Goal: Check status: Check status

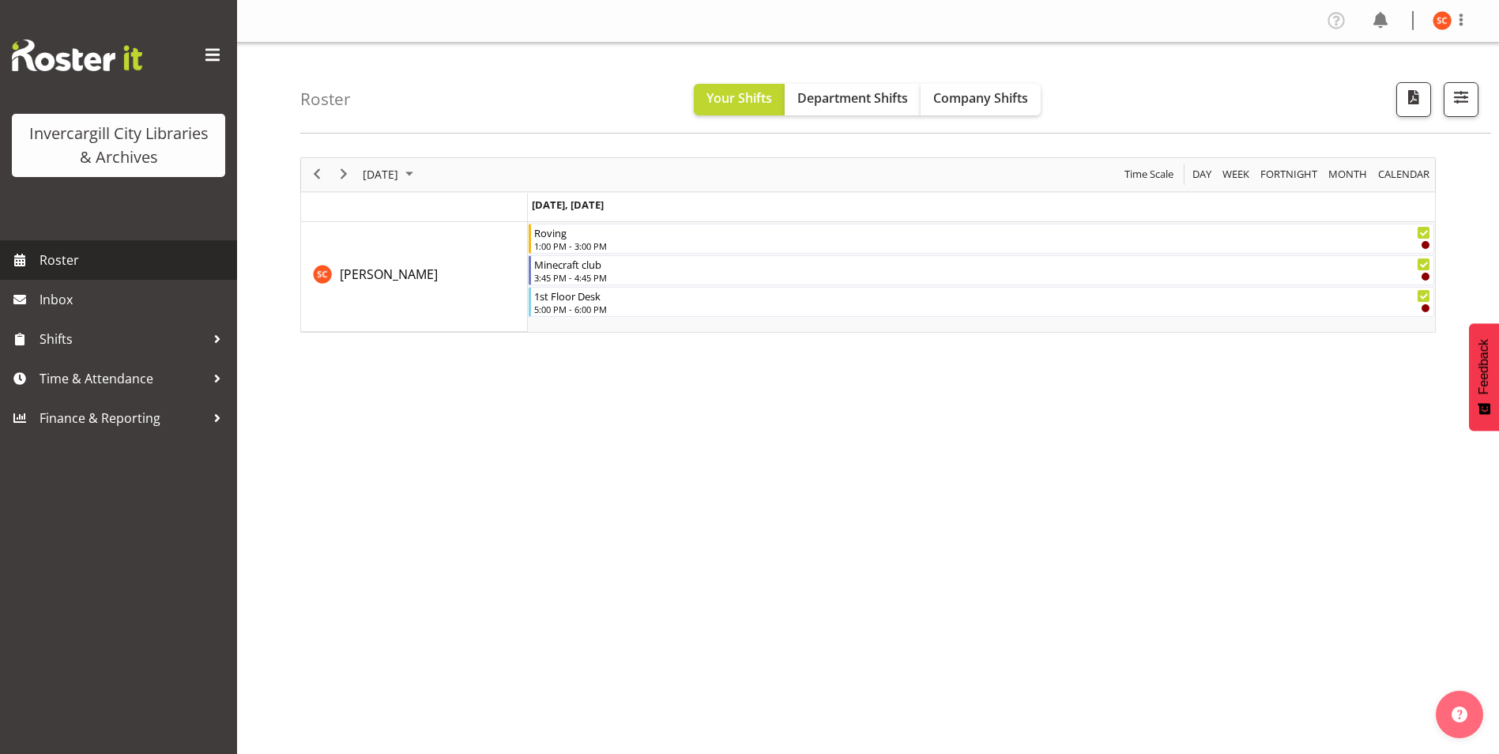
click at [78, 260] on span "Roster" at bounding box center [135, 260] width 190 height 24
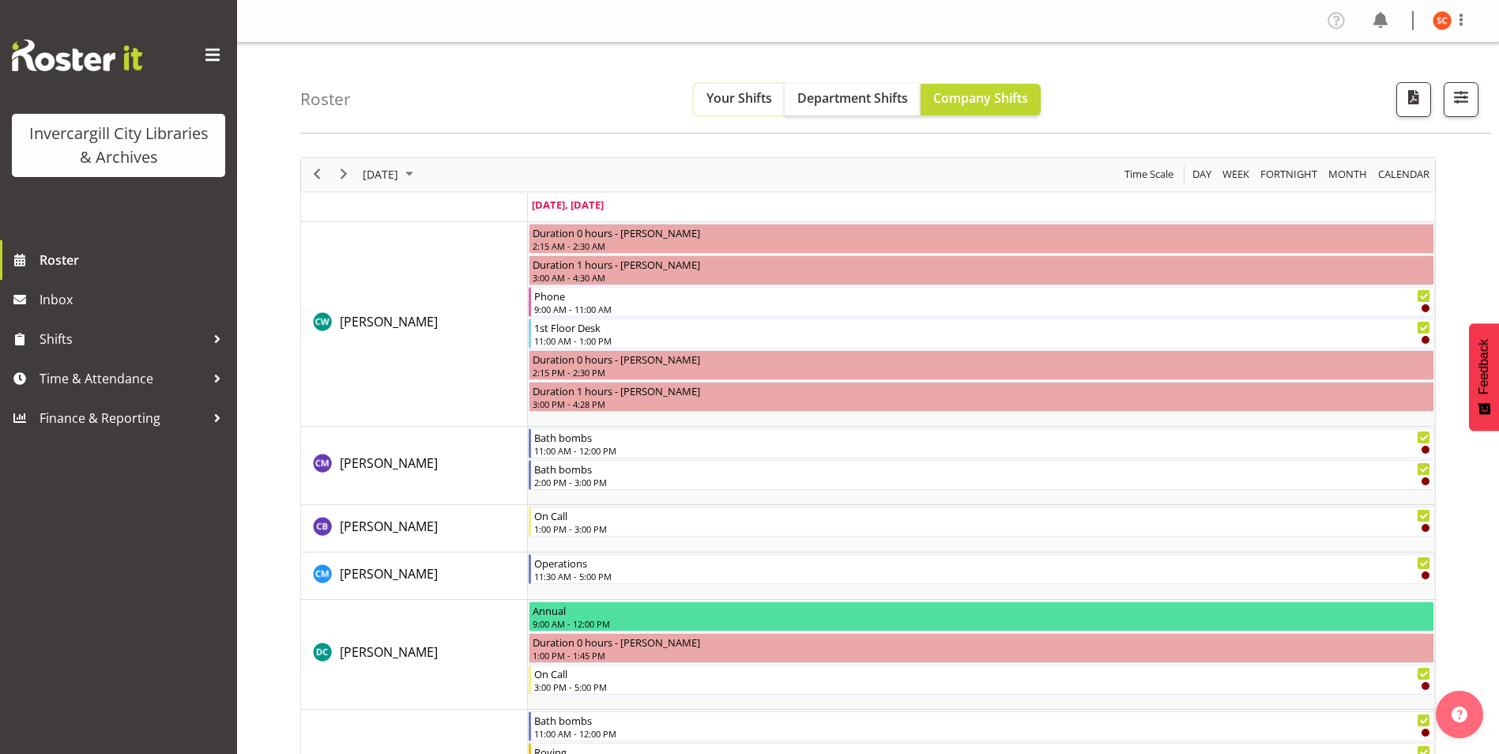
click at [739, 103] on span "Your Shifts" at bounding box center [740, 97] width 66 height 17
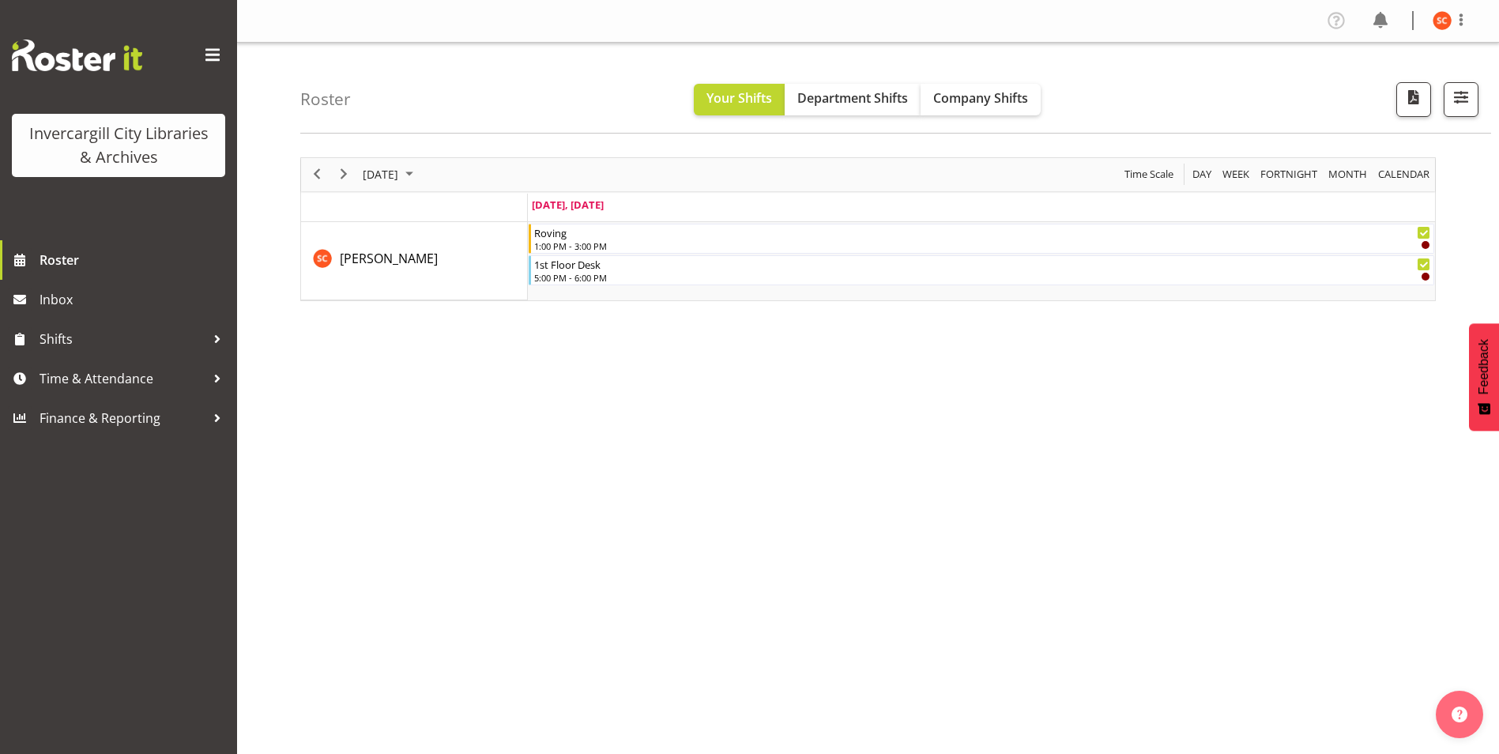
click at [1160, 334] on div "October 2, 2025 Today Day Week Fortnight Month calendar Month Agenda Time Scale…" at bounding box center [899, 461] width 1199 height 632
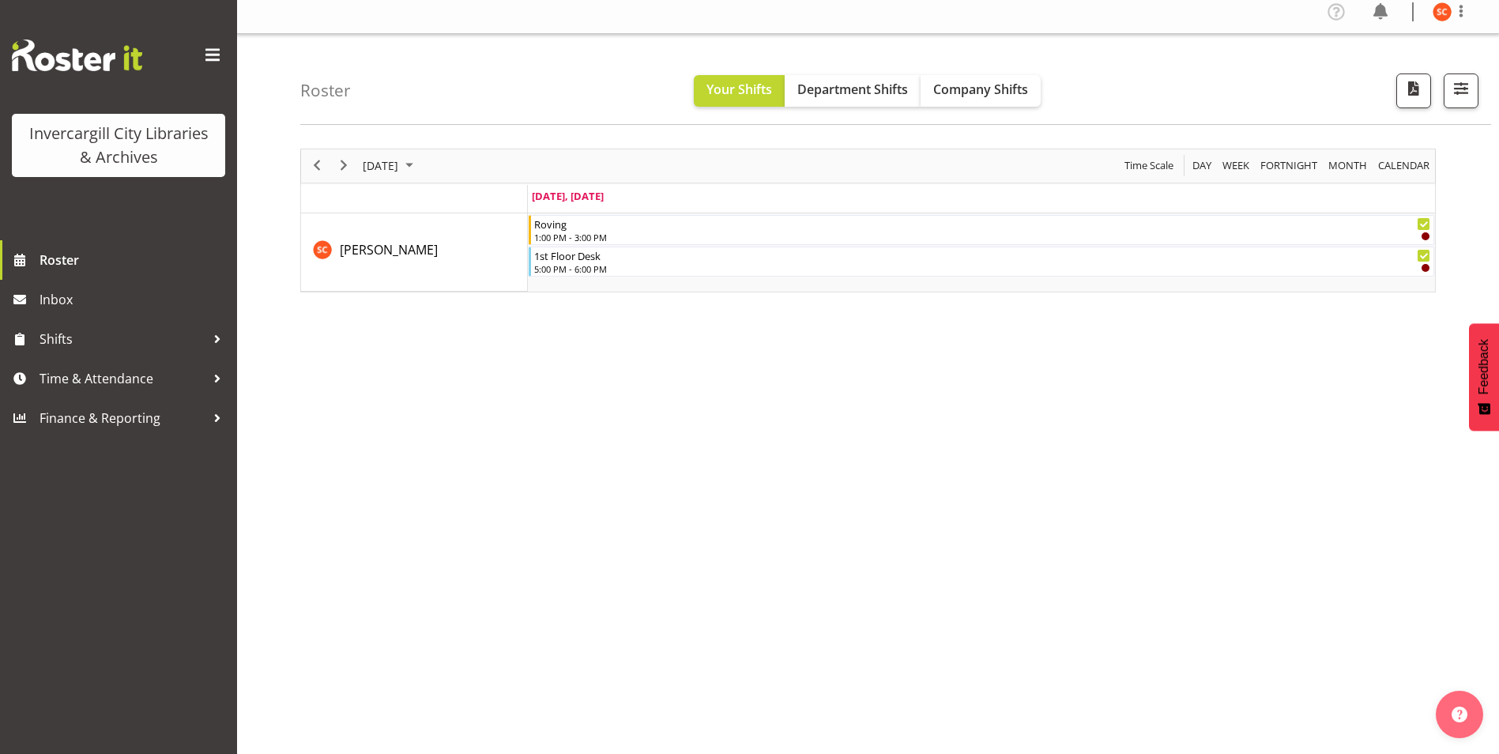
scroll to position [24, 0]
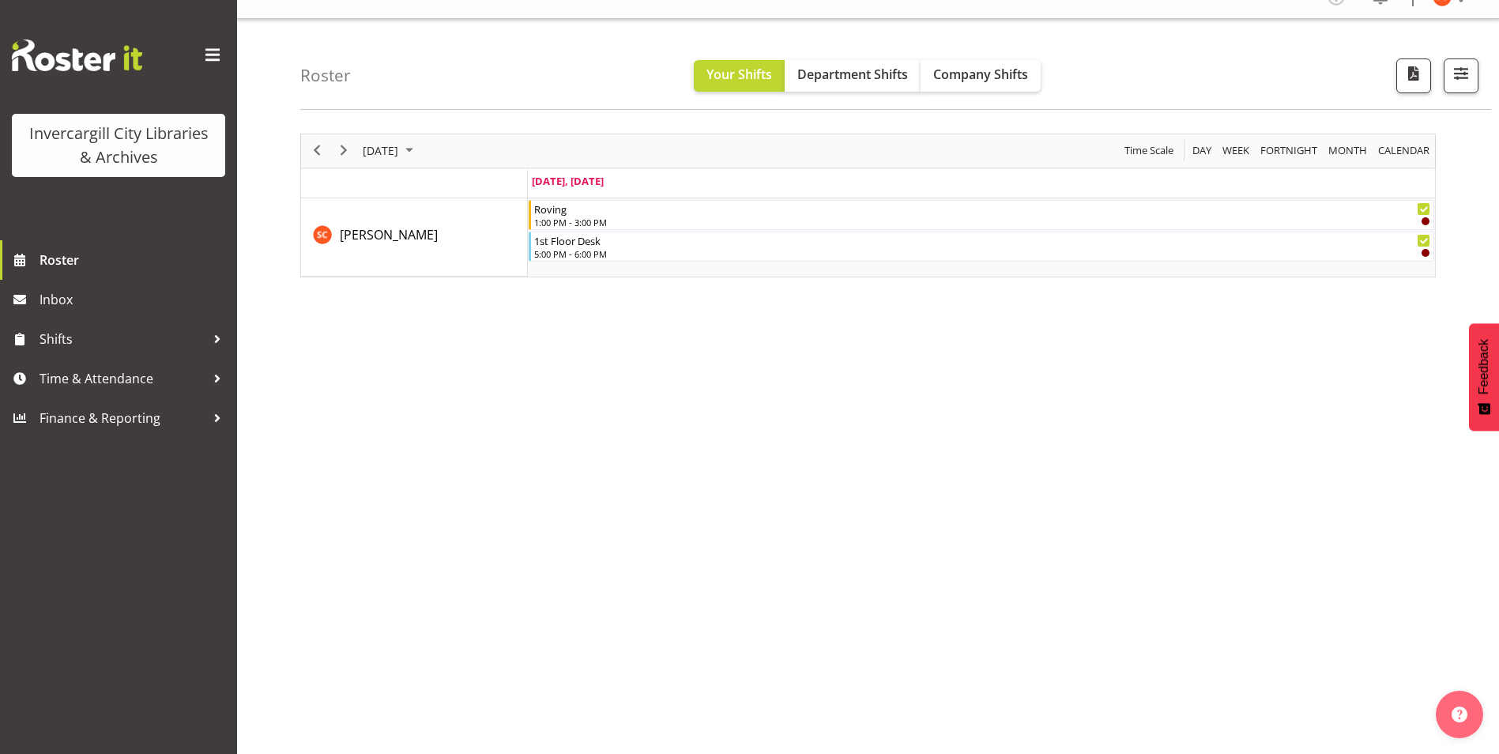
click at [858, 559] on div "October 2, 2025 Today Day Week Fortnight Month calendar Month Agenda Time Scale…" at bounding box center [899, 438] width 1199 height 632
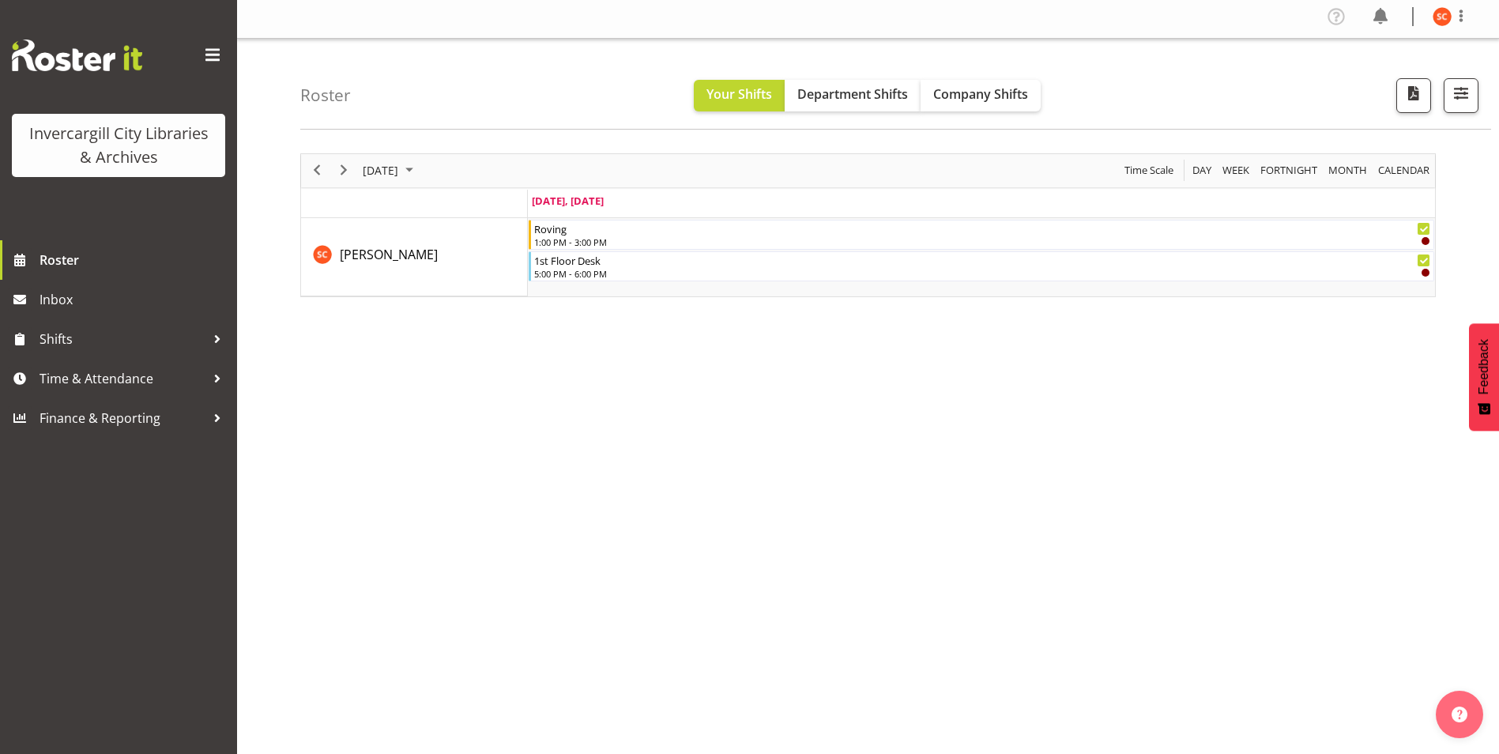
scroll to position [0, 0]
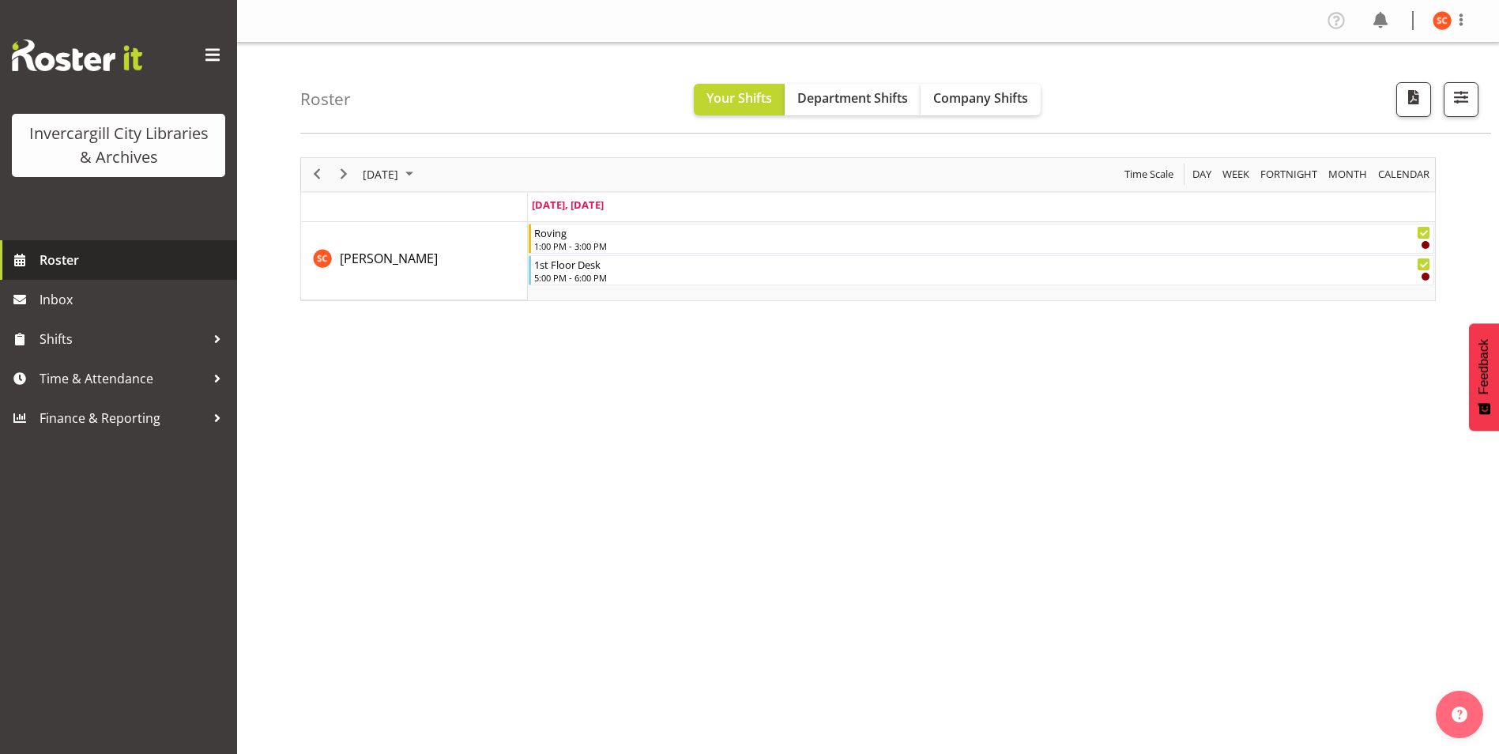
click at [124, 274] on link "Roster" at bounding box center [118, 260] width 237 height 40
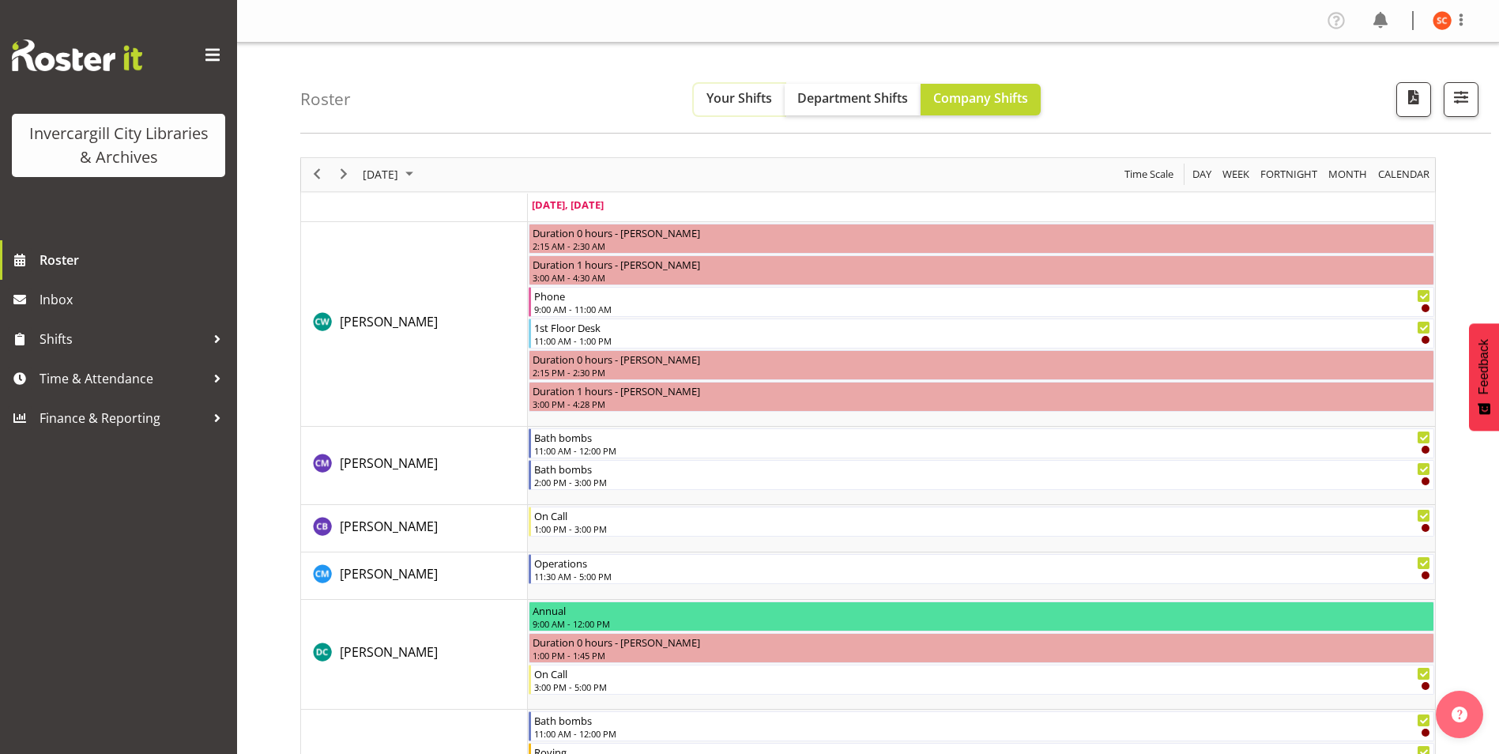
click at [714, 107] on button "Your Shifts" at bounding box center [739, 100] width 91 height 32
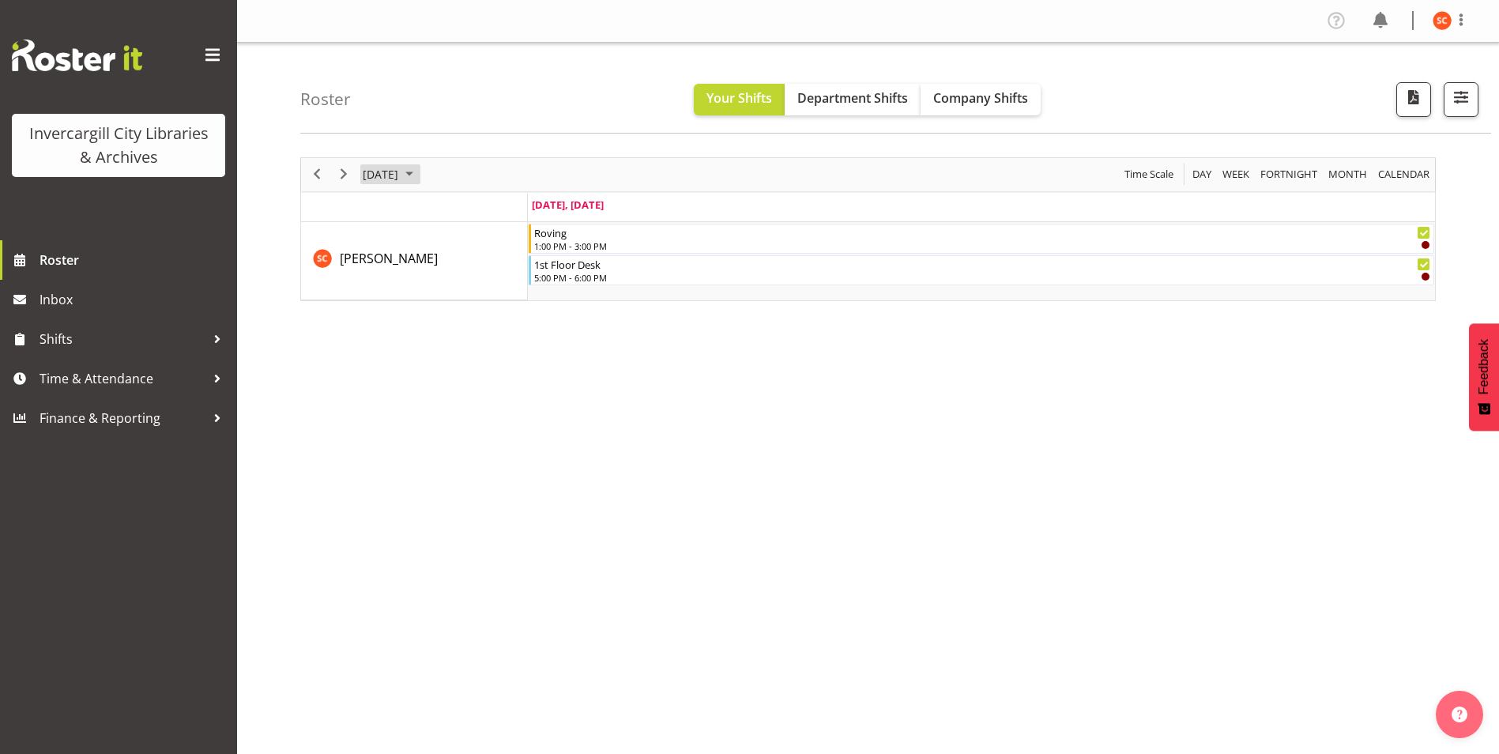
click at [400, 176] on span "October 2, 2025" at bounding box center [380, 174] width 39 height 20
click at [507, 279] on span "3" at bounding box center [506, 269] width 24 height 24
